Goal: Transaction & Acquisition: Purchase product/service

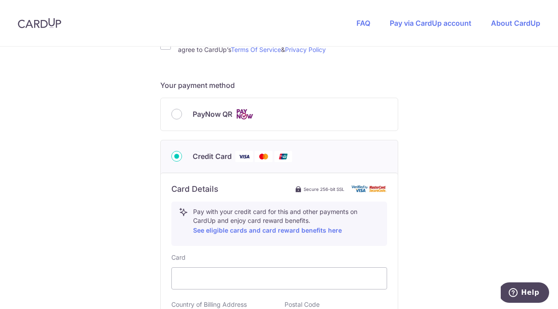
scroll to position [351, 0]
click at [171, 115] on input "PayNow QR" at bounding box center [176, 115] width 11 height 11
radio input "true"
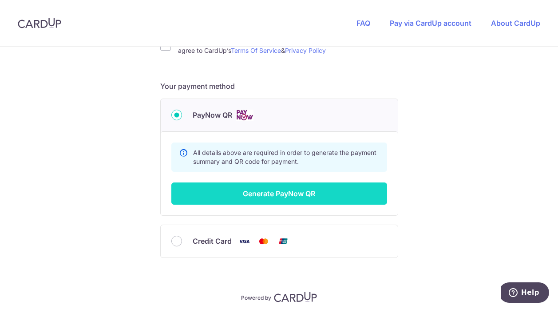
click at [279, 195] on button "Generate PayNow QR" at bounding box center [279, 194] width 216 height 22
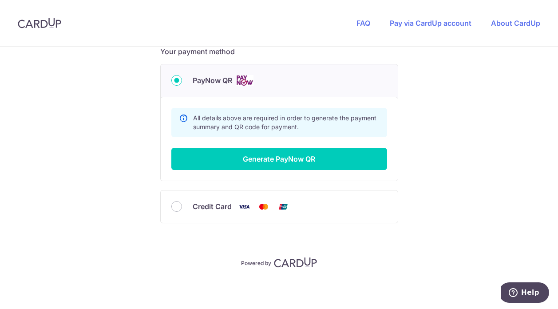
scroll to position [0, 0]
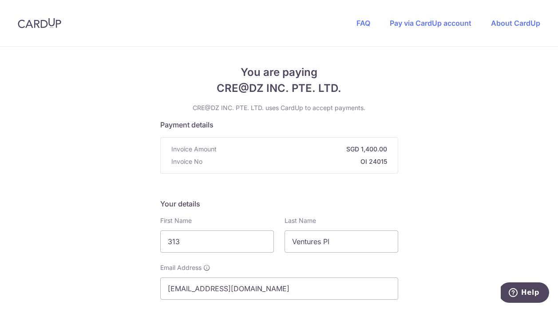
drag, startPoint x: 358, startPoint y: 162, endPoint x: 394, endPoint y: 161, distance: 35.5
click at [394, 161] on div "Invoice Amount SGD 1,400.00 Invoice No OI 24015" at bounding box center [279, 156] width 237 height 36
copy strong "OI 24015"
